Goal: Task Accomplishment & Management: Use online tool/utility

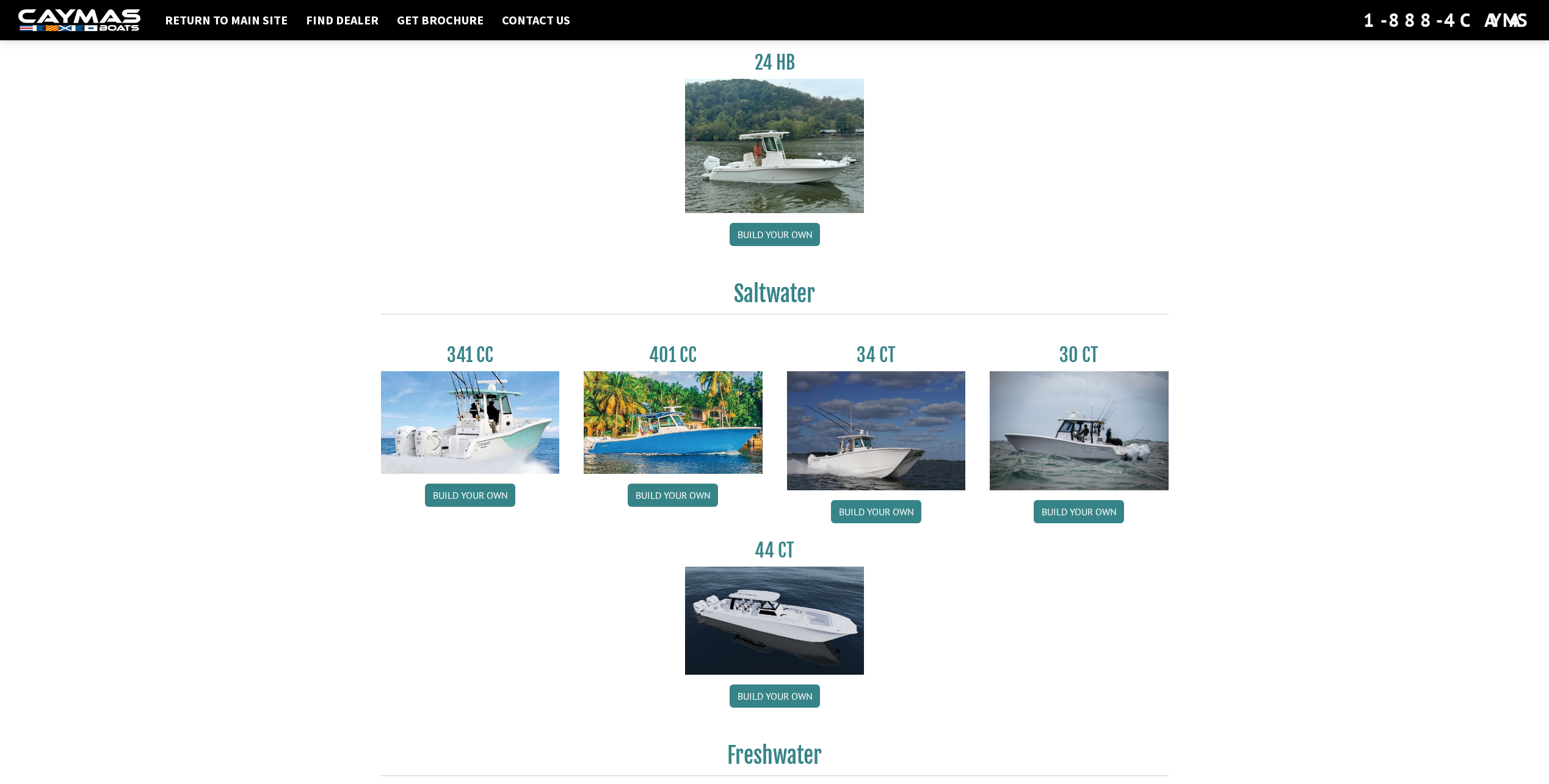
scroll to position [244, 0]
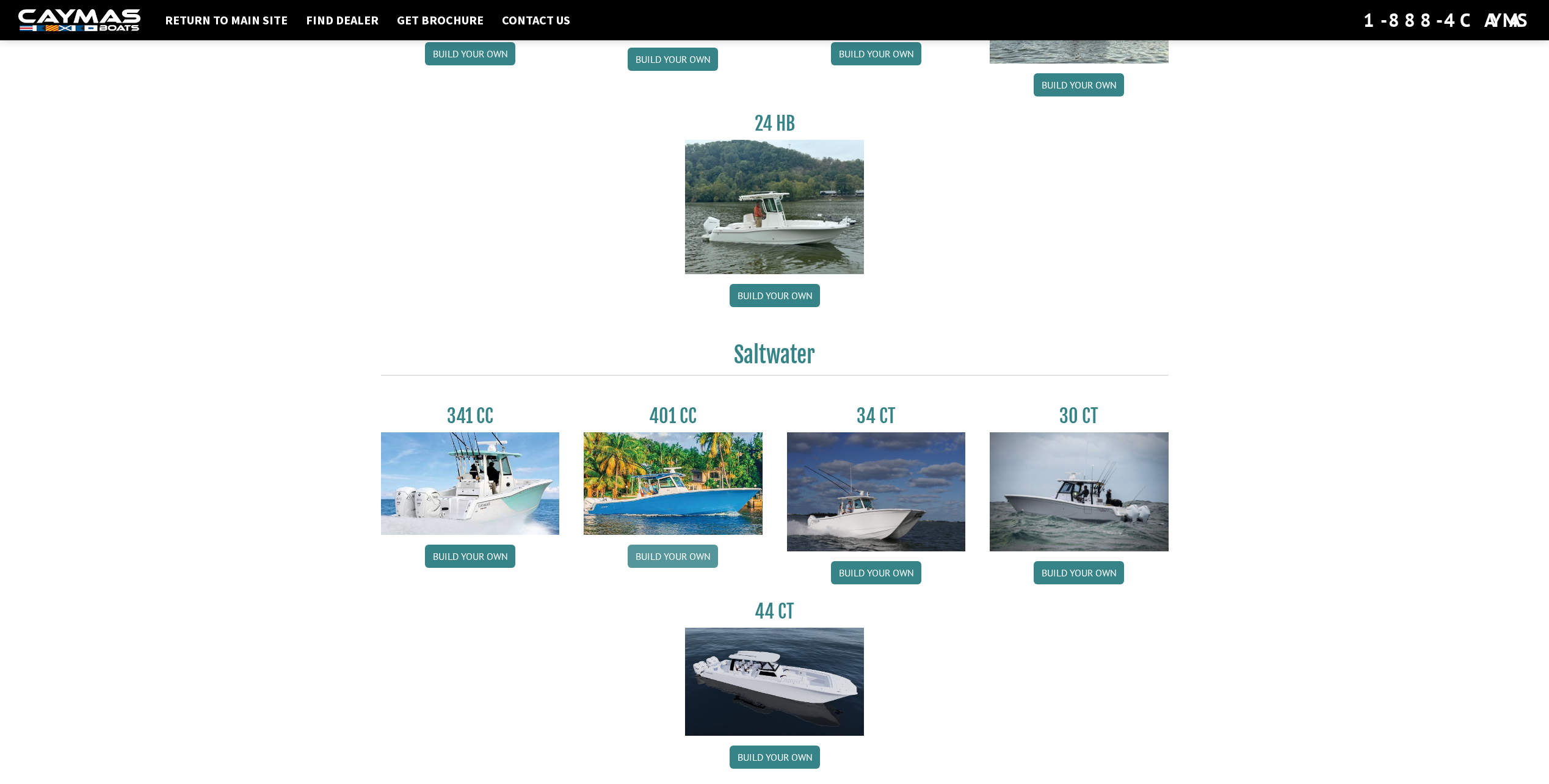
click at [666, 550] on link "Build your own" at bounding box center [673, 557] width 90 height 23
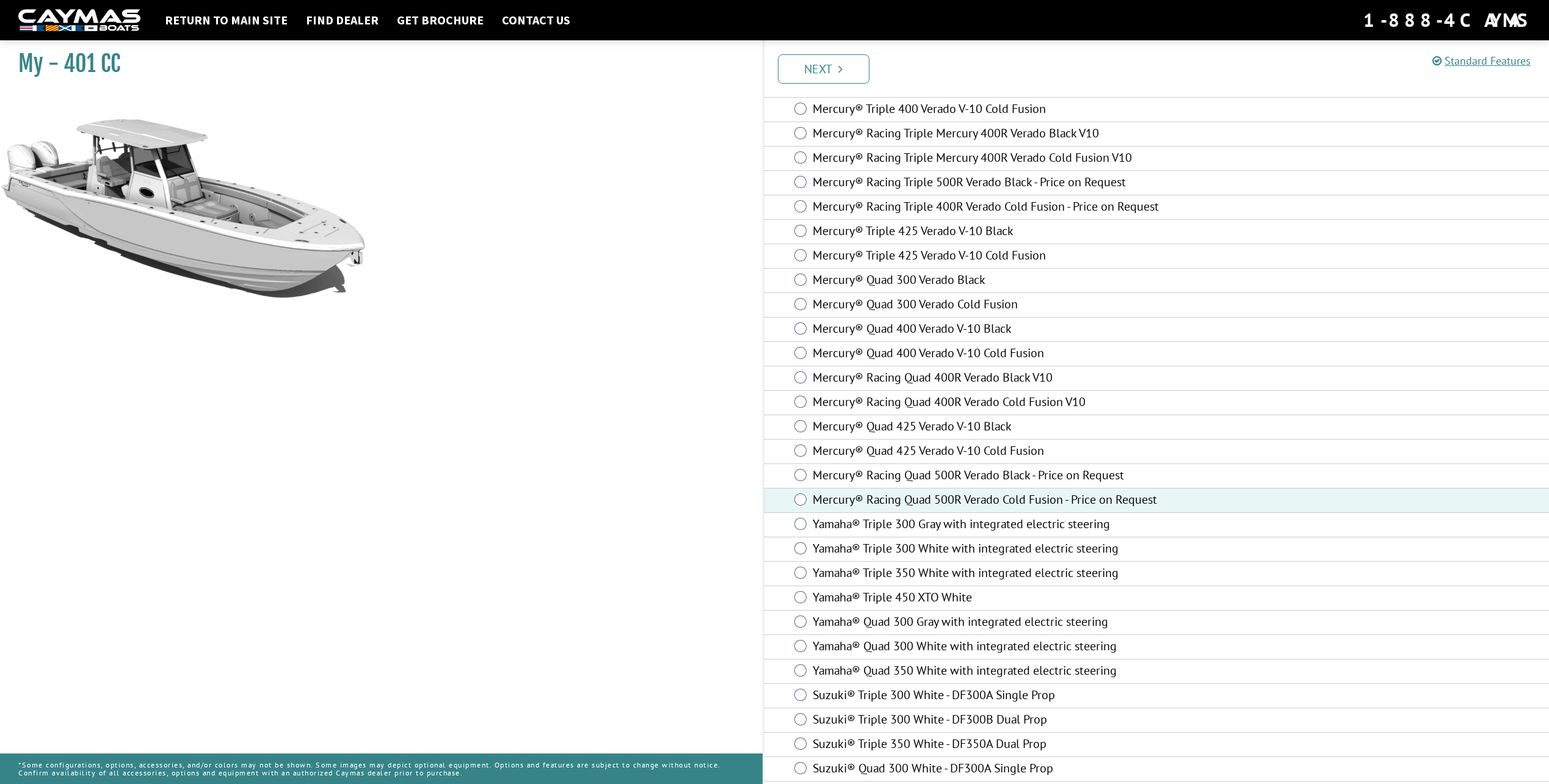
scroll to position [179, 0]
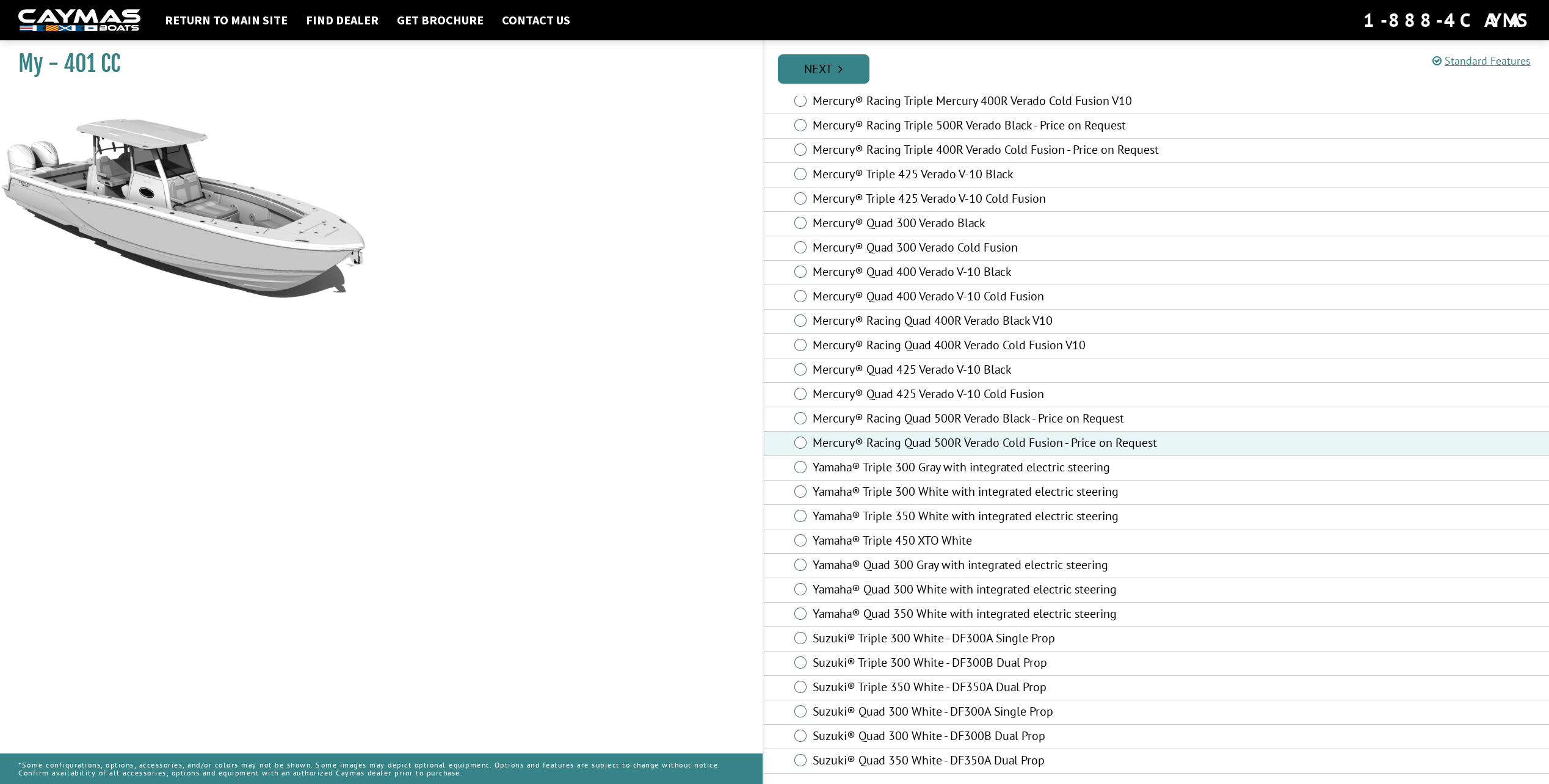
click at [826, 69] on link "Next" at bounding box center [824, 69] width 92 height 29
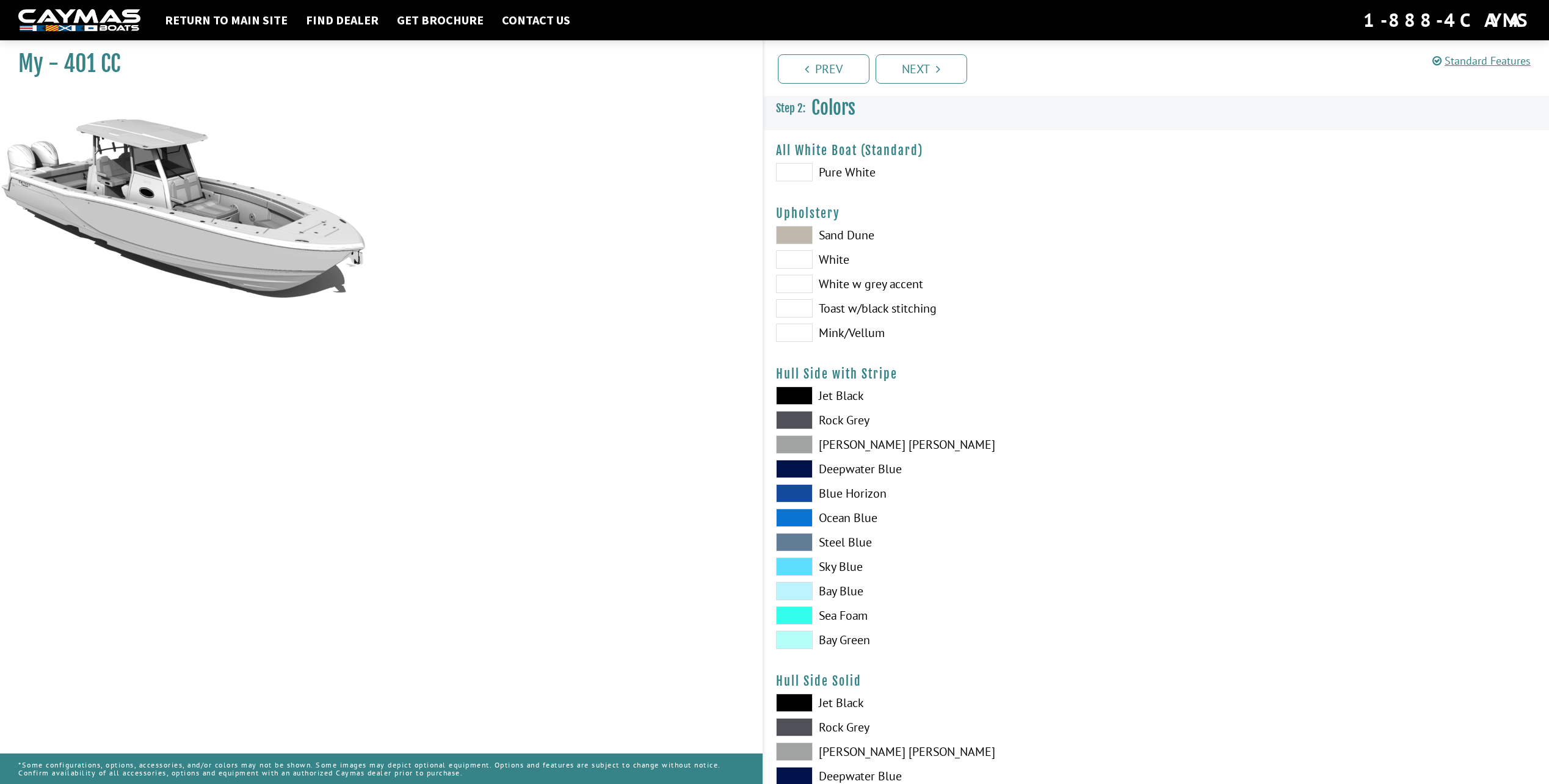
scroll to position [0, 0]
click at [798, 236] on span at bounding box center [794, 238] width 37 height 18
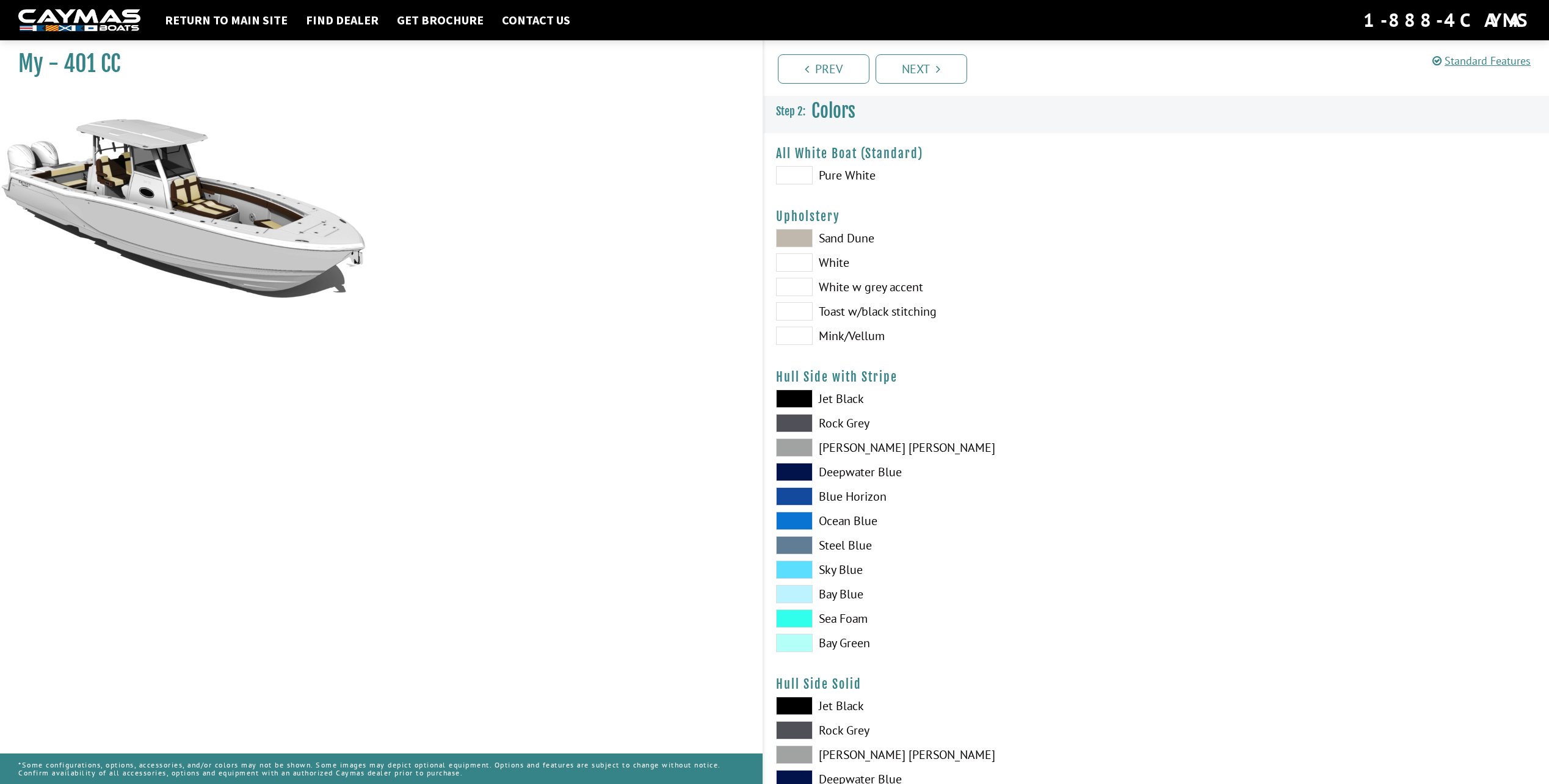
click at [804, 499] on span at bounding box center [794, 496] width 37 height 18
click at [804, 514] on span at bounding box center [794, 520] width 37 height 18
click at [801, 559] on div "Jet Black Rock Grey Dove Gray Deepwater Blue Blue Horizon Ocean Blue" at bounding box center [960, 523] width 393 height 268
click at [805, 567] on span at bounding box center [794, 570] width 37 height 18
click at [804, 624] on span at bounding box center [794, 618] width 37 height 18
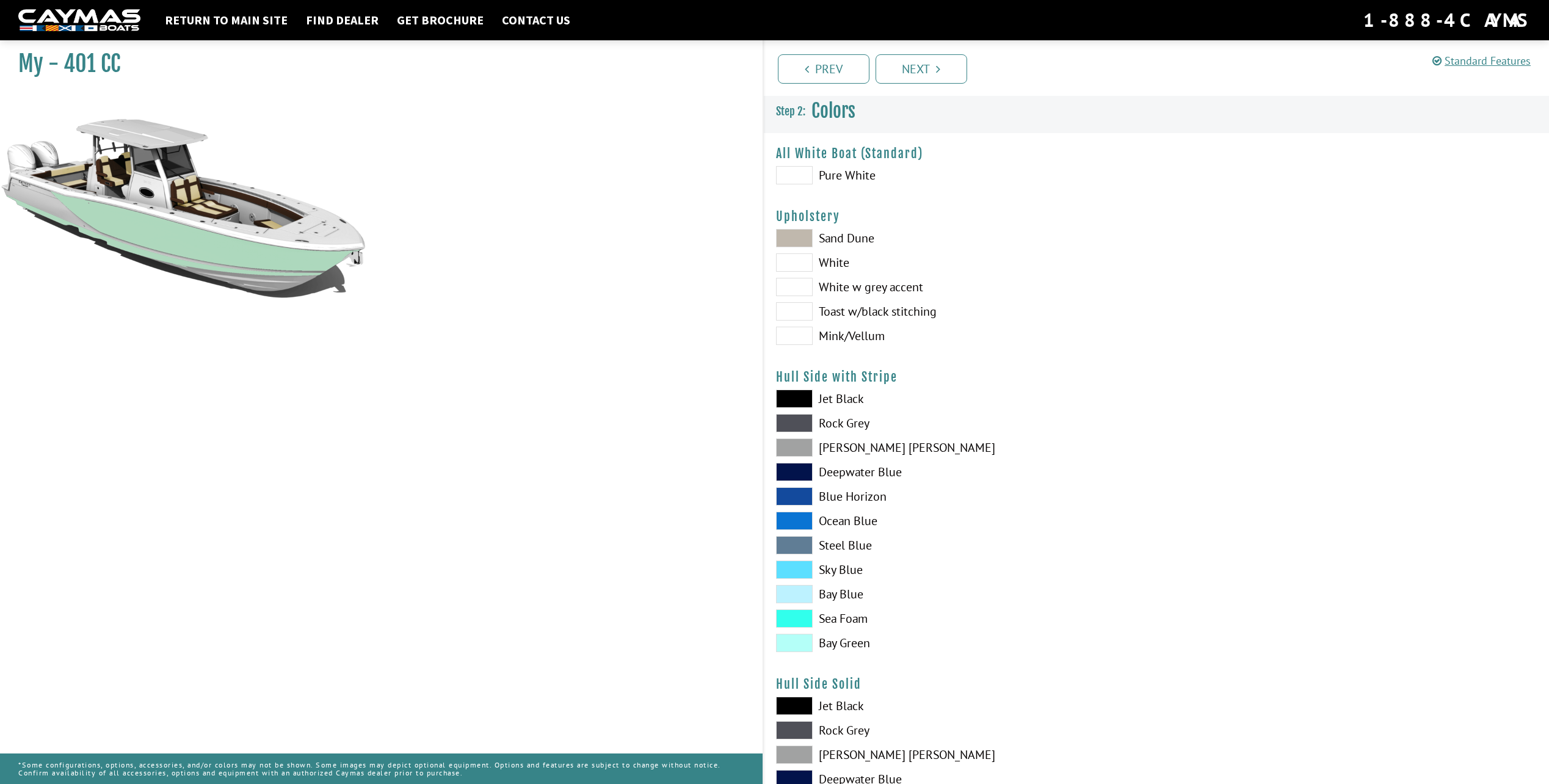
click at [809, 497] on span at bounding box center [794, 496] width 37 height 18
click at [794, 520] on span at bounding box center [794, 520] width 37 height 18
click at [805, 544] on span at bounding box center [794, 545] width 37 height 18
click at [792, 514] on span at bounding box center [794, 520] width 37 height 18
click at [796, 501] on span at bounding box center [794, 496] width 37 height 18
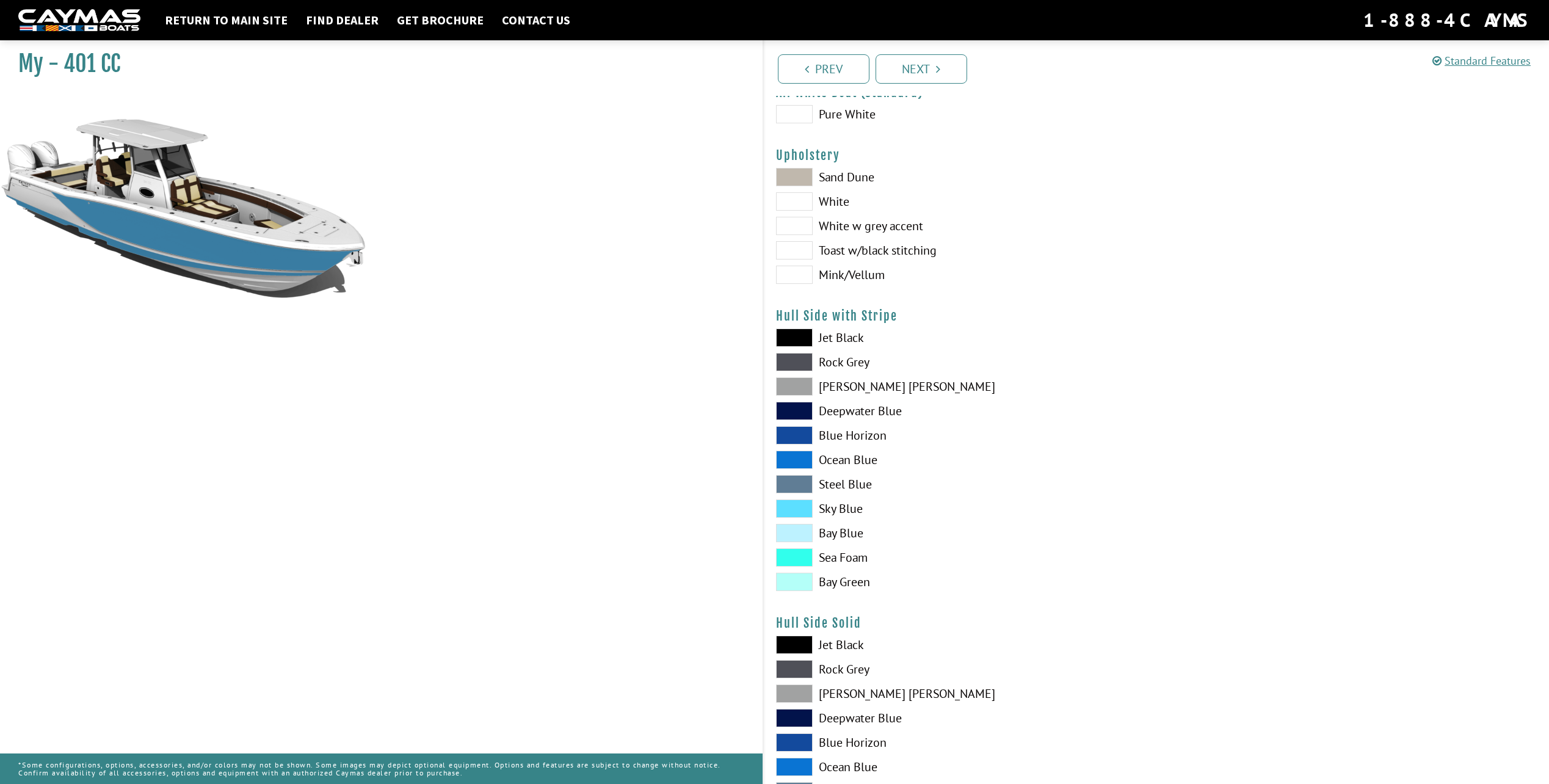
scroll to position [122, 0]
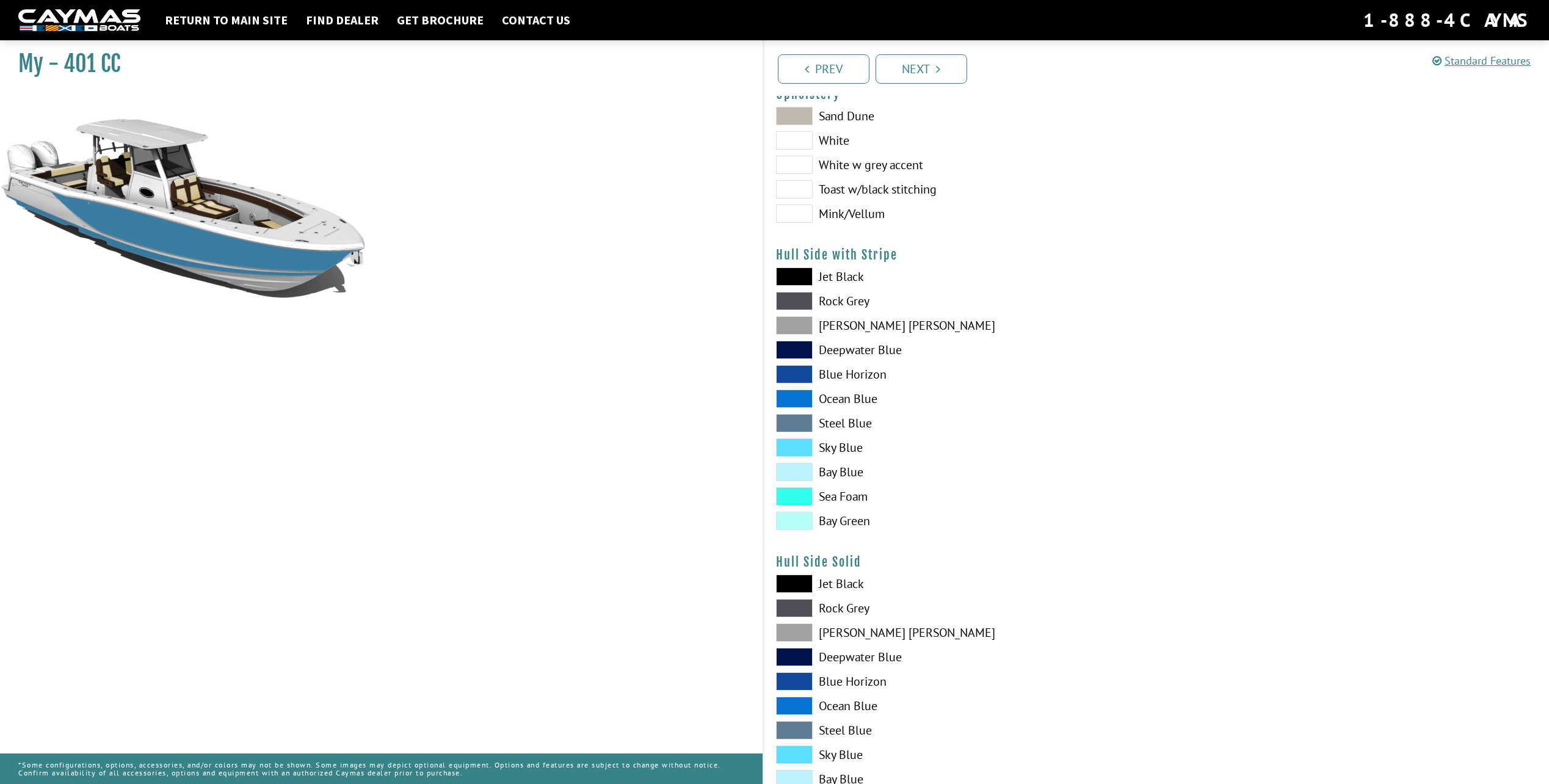
click at [812, 631] on span at bounding box center [794, 632] width 37 height 18
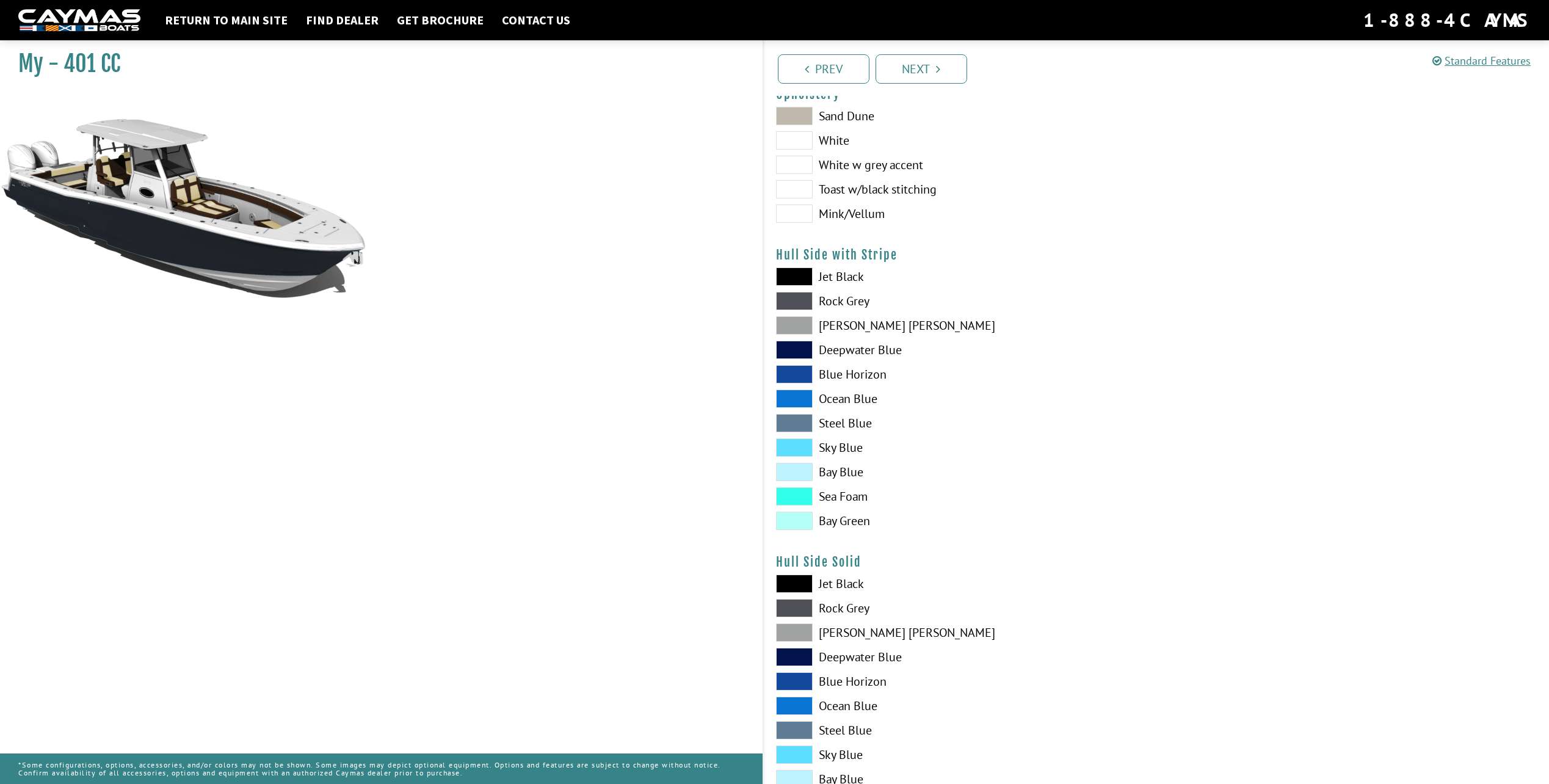
scroll to position [183, 0]
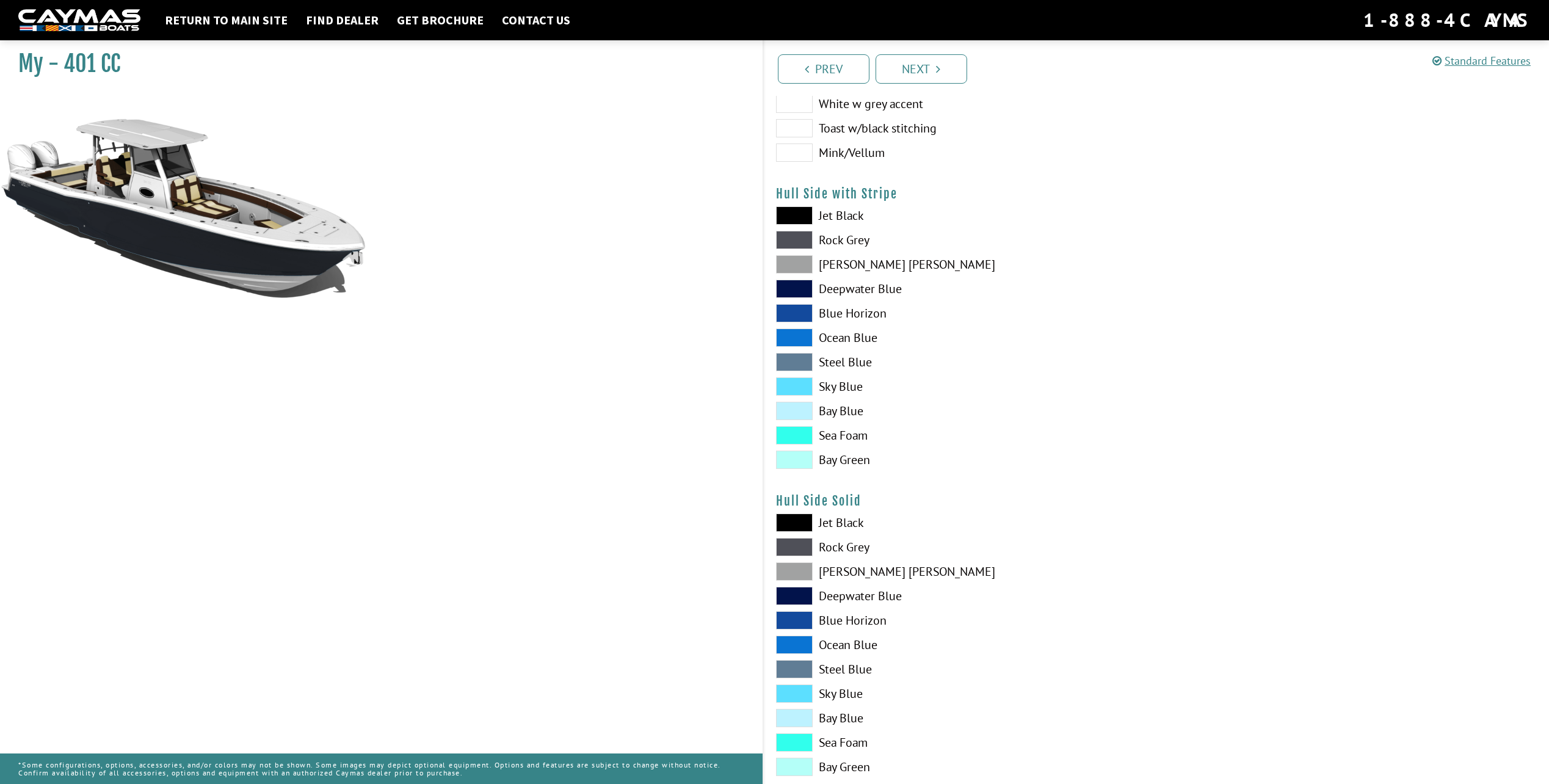
click at [806, 697] on span at bounding box center [794, 693] width 37 height 18
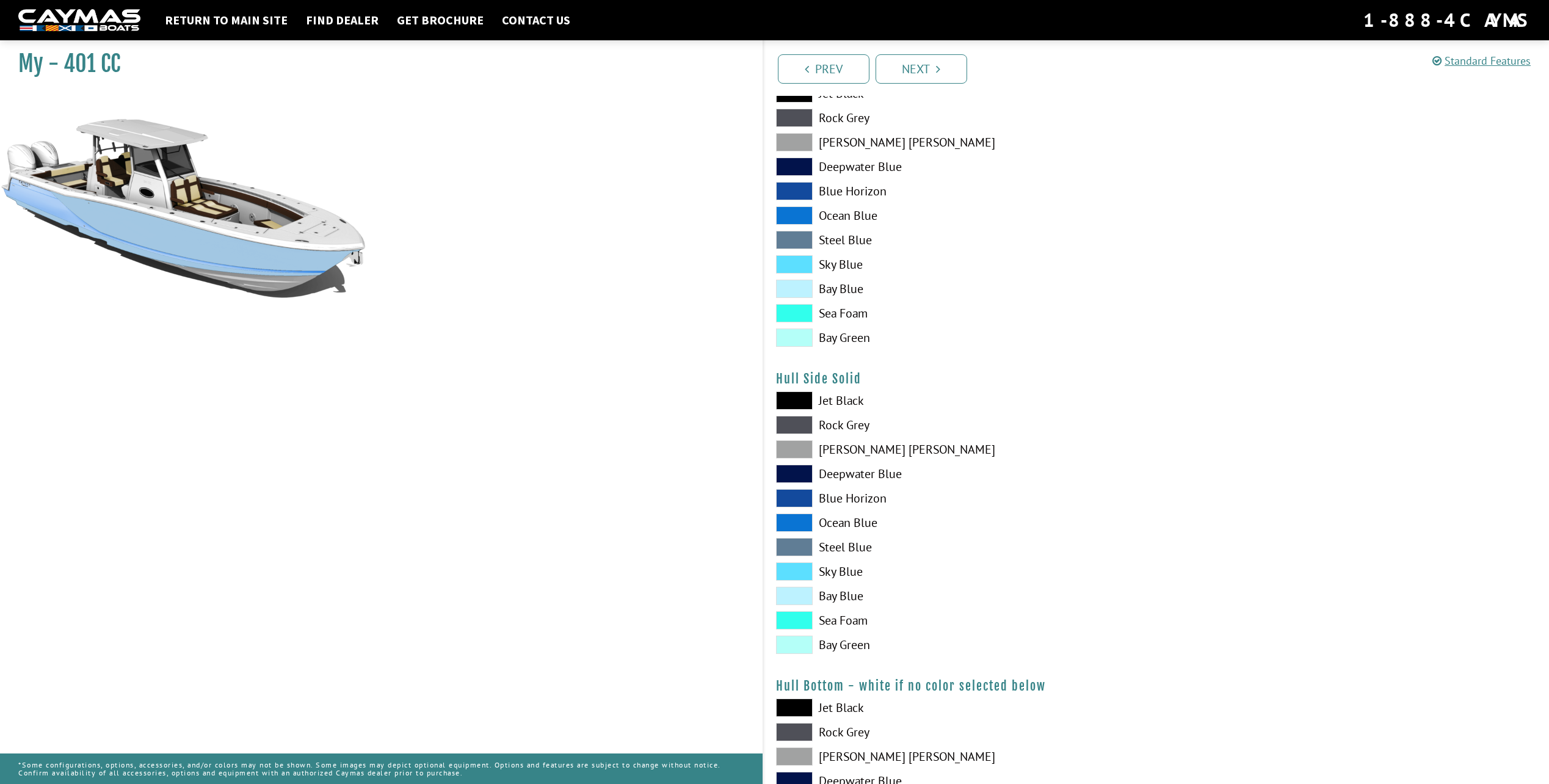
scroll to position [366, 0]
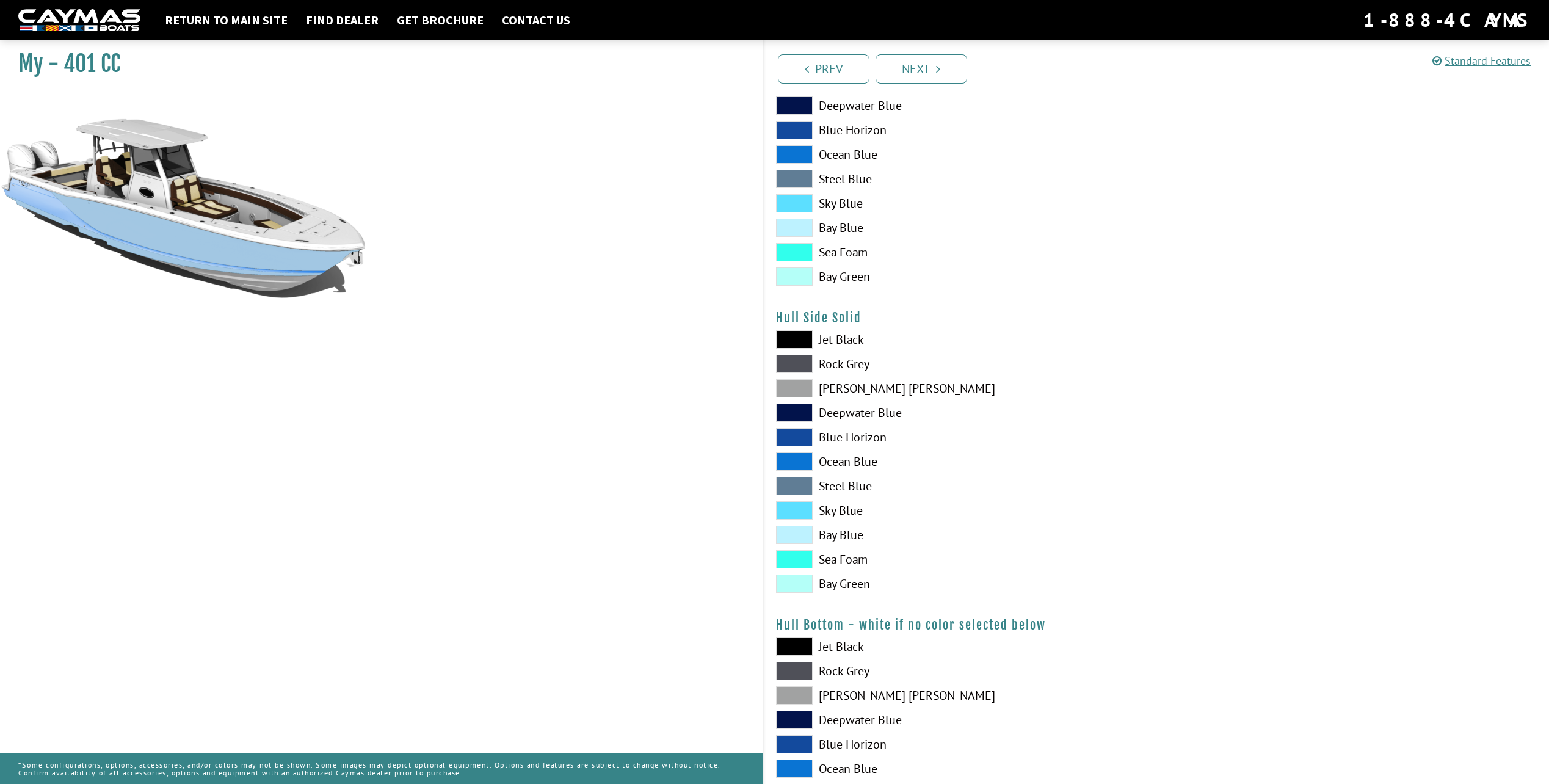
click at [798, 700] on span at bounding box center [794, 695] width 37 height 18
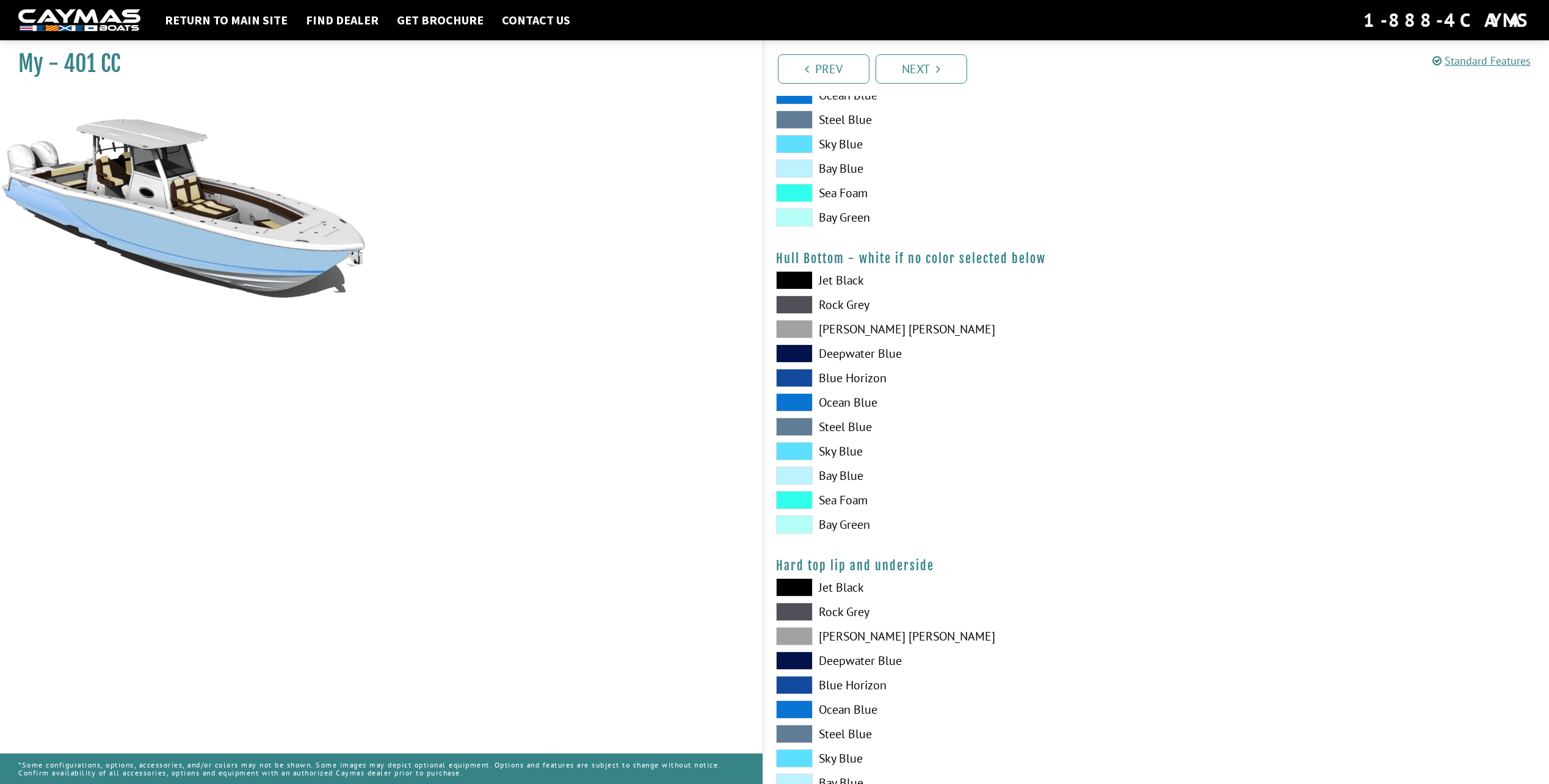
scroll to position [794, 0]
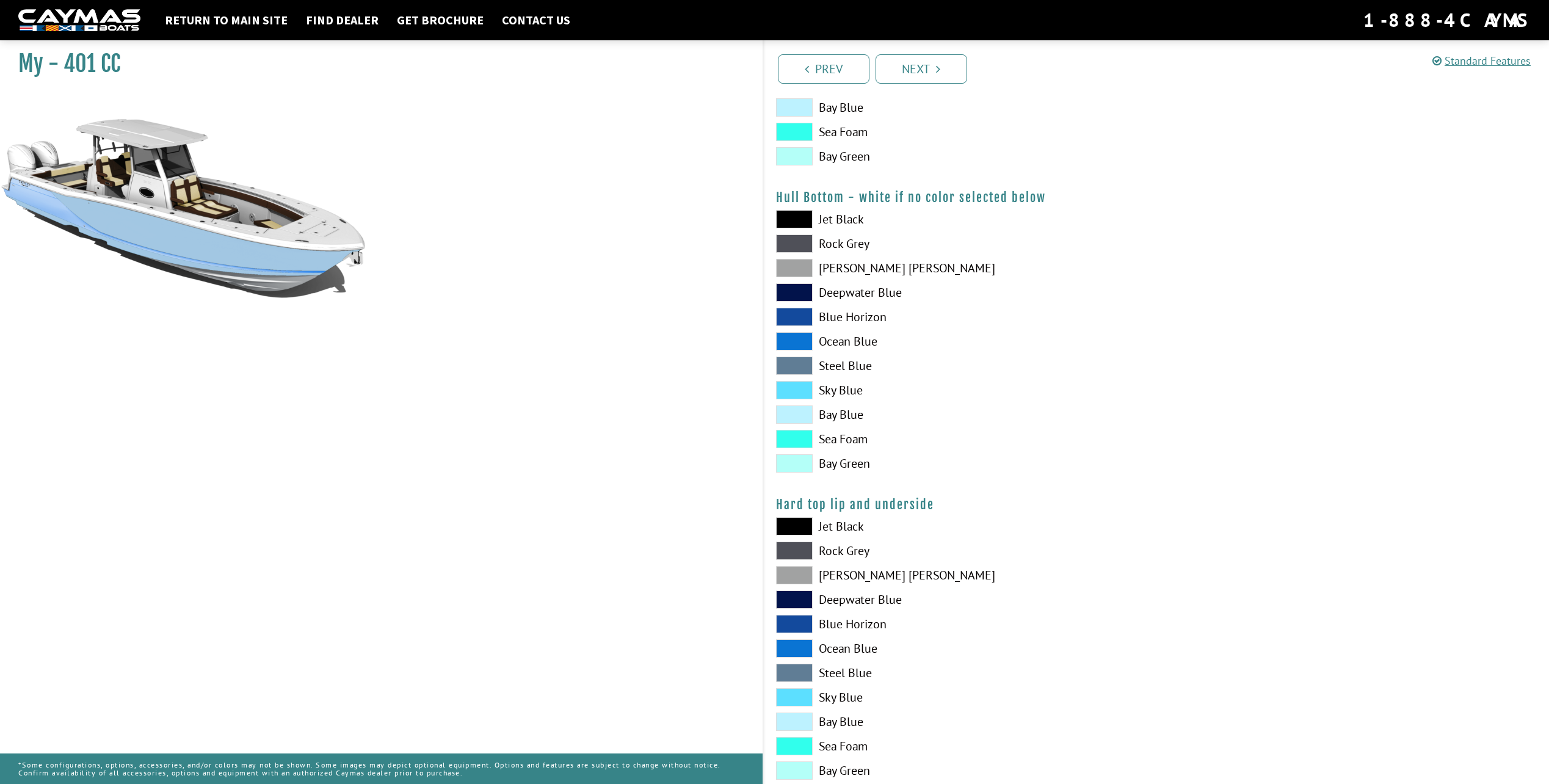
click at [802, 574] on span at bounding box center [794, 575] width 37 height 18
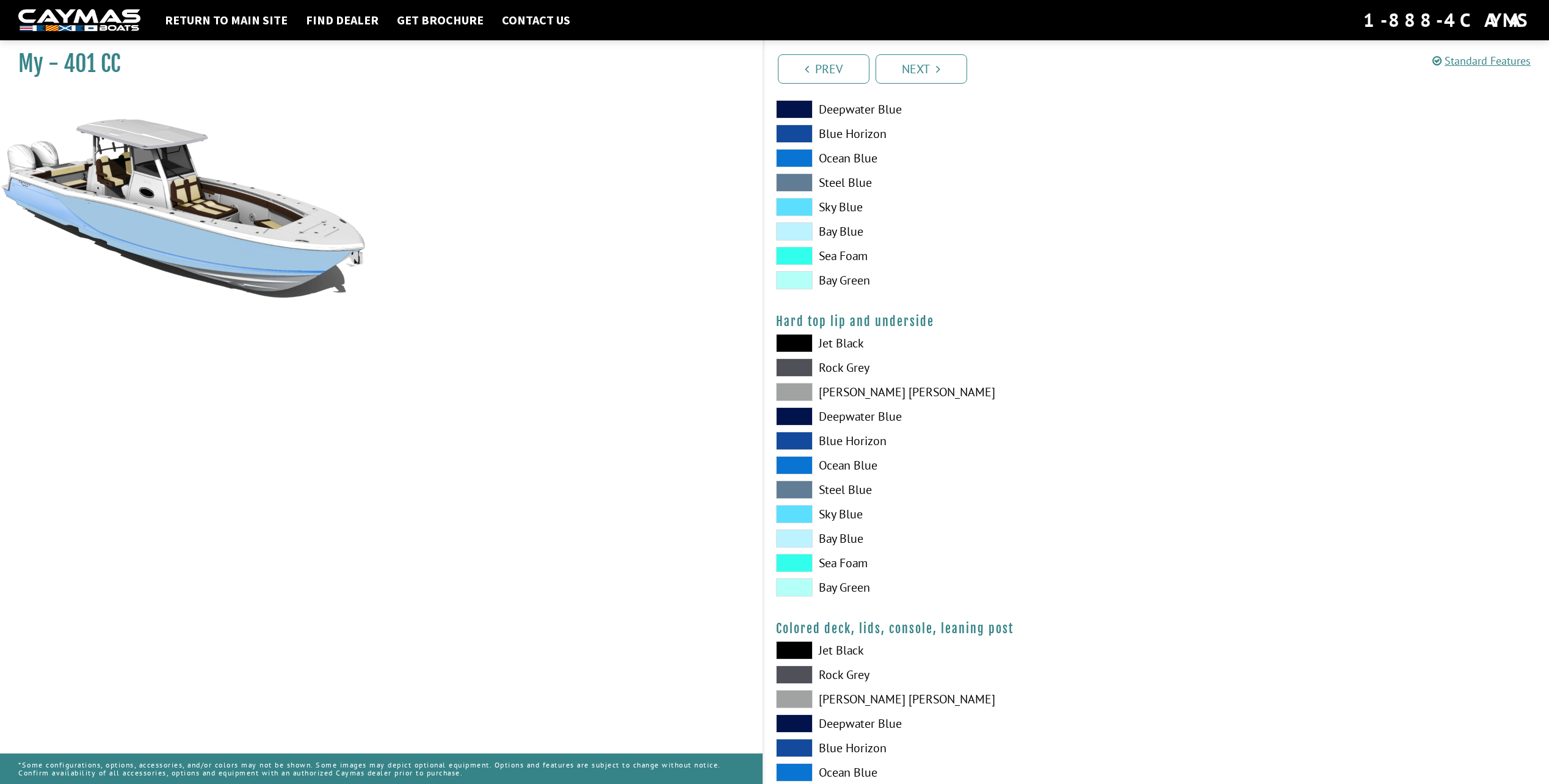
scroll to position [1099, 0]
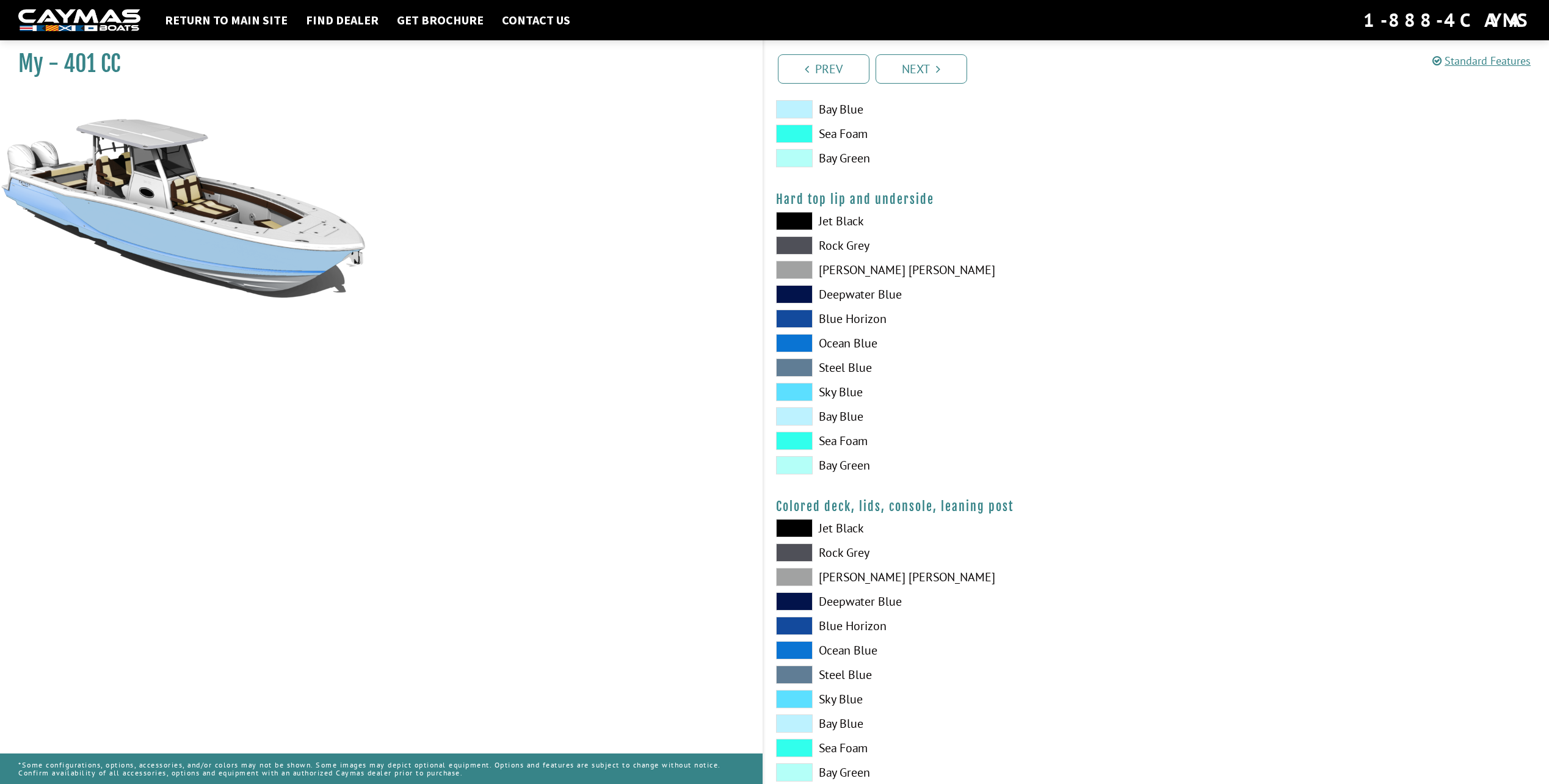
click at [802, 574] on span at bounding box center [794, 576] width 37 height 18
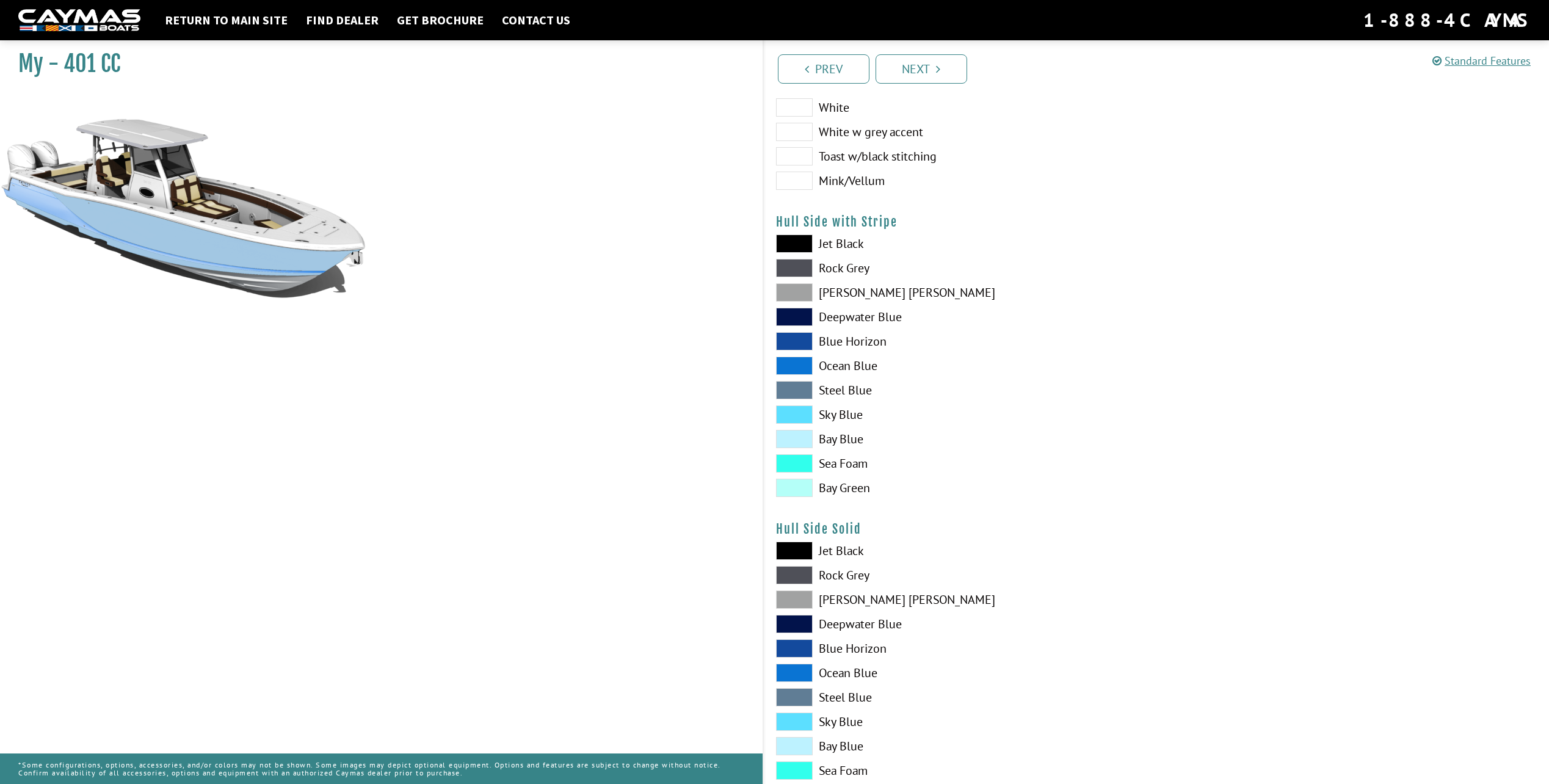
scroll to position [94, 0]
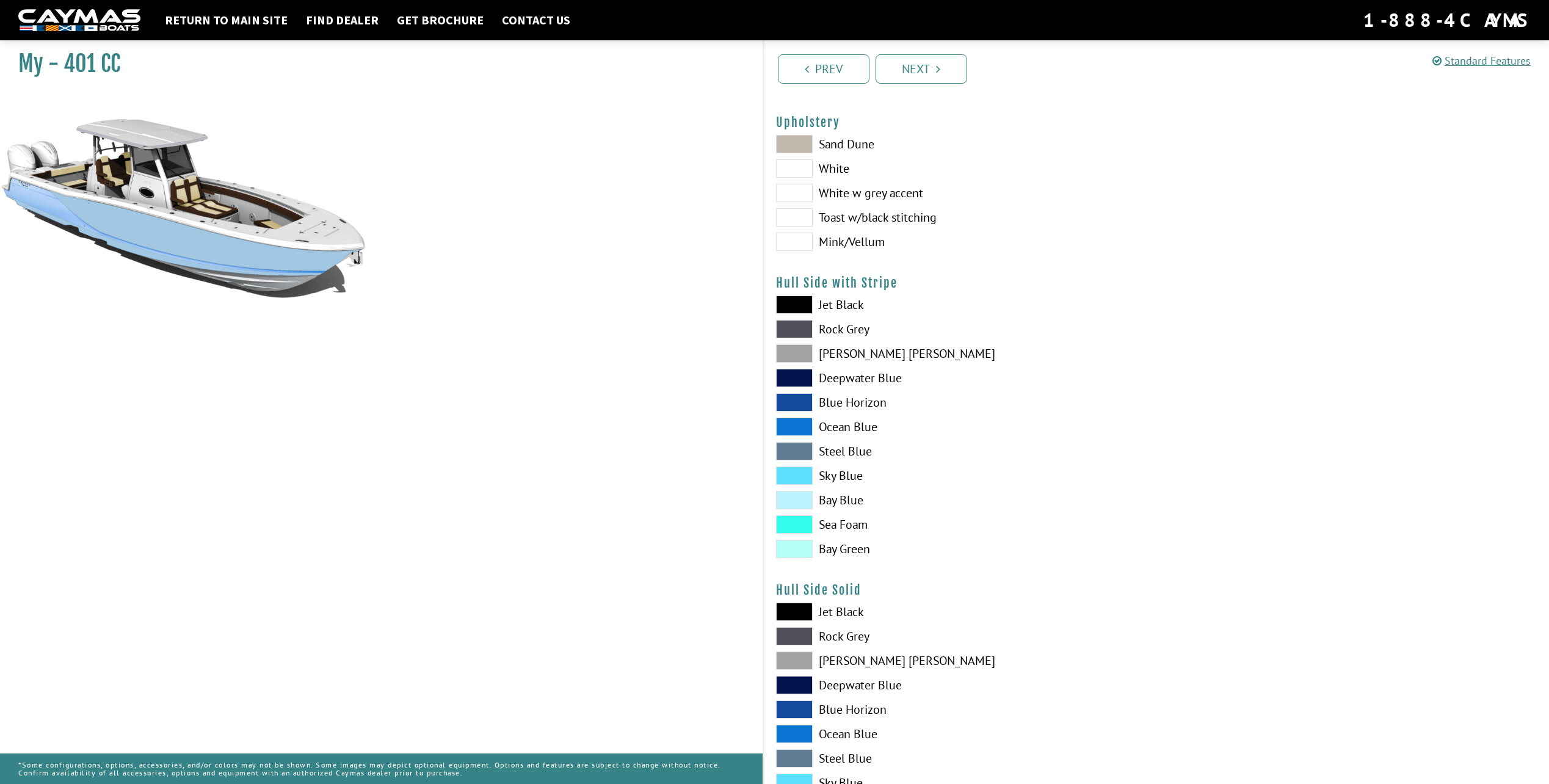
click at [790, 191] on span at bounding box center [794, 193] width 37 height 18
click at [807, 210] on span at bounding box center [794, 217] width 37 height 18
click at [808, 241] on span at bounding box center [794, 242] width 37 height 18
click at [808, 182] on div "Sand Dune White White w grey accent Toast w/black stitching Mink/Vellum" at bounding box center [960, 196] width 393 height 122
click at [911, 73] on link "Next" at bounding box center [921, 69] width 92 height 29
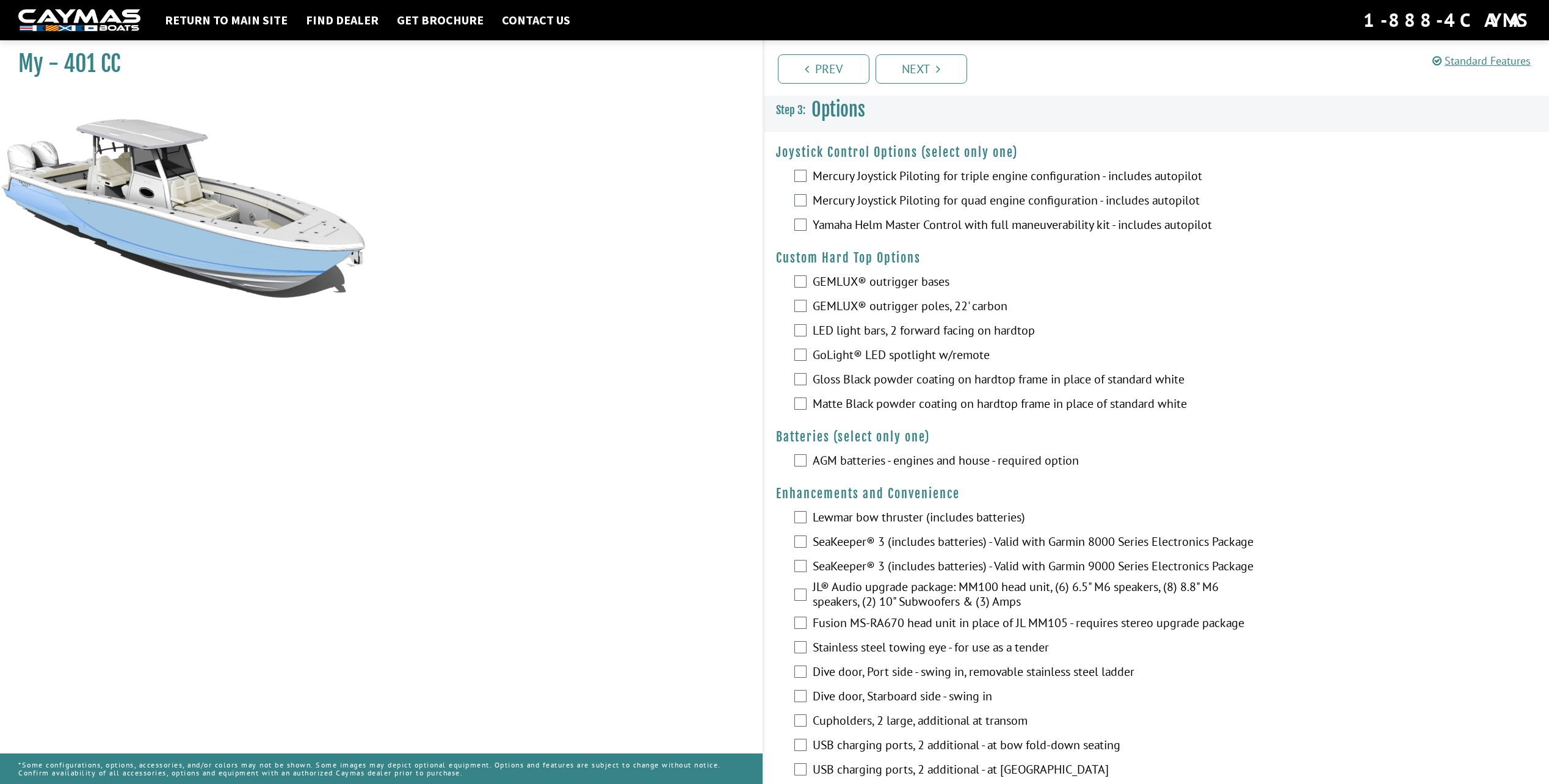
scroll to position [0, 0]
